Goal: Information Seeking & Learning: Learn about a topic

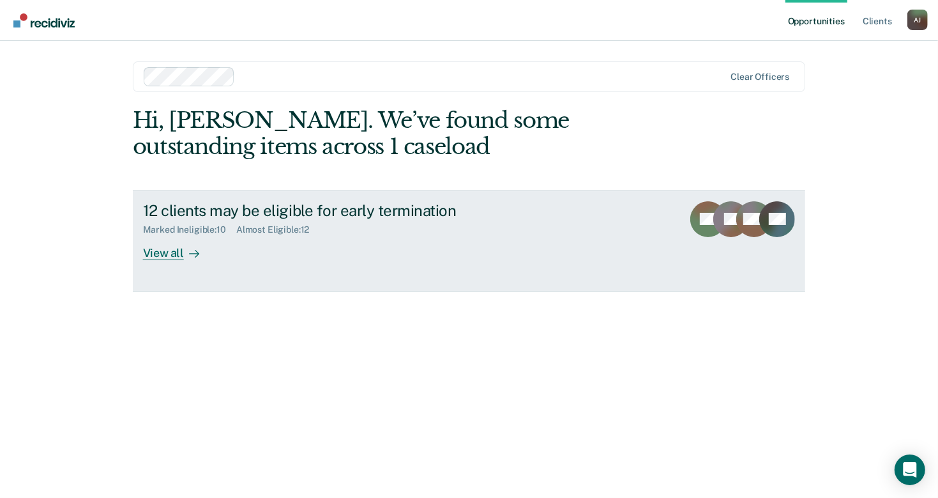
click at [177, 250] on div "View all" at bounding box center [179, 247] width 72 height 25
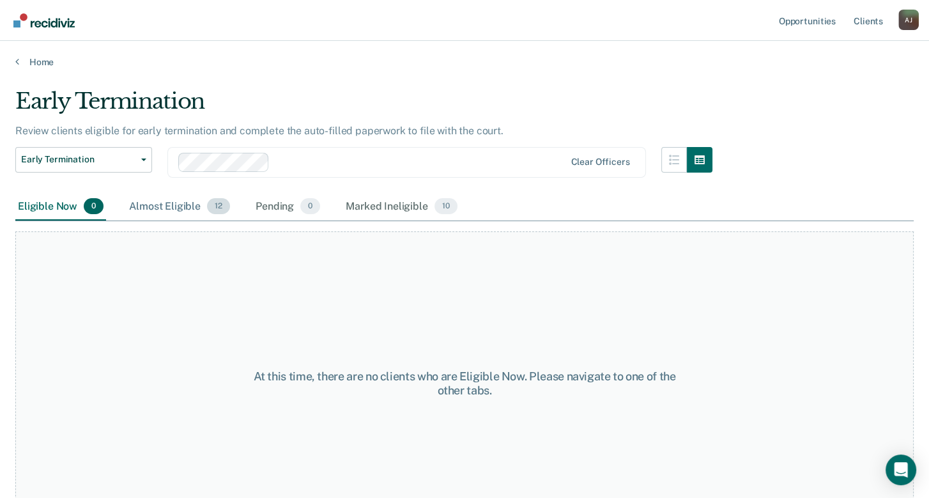
click at [177, 206] on div "Almost Eligible 12" at bounding box center [179, 207] width 106 height 28
